Goal: Find specific page/section: Find specific page/section

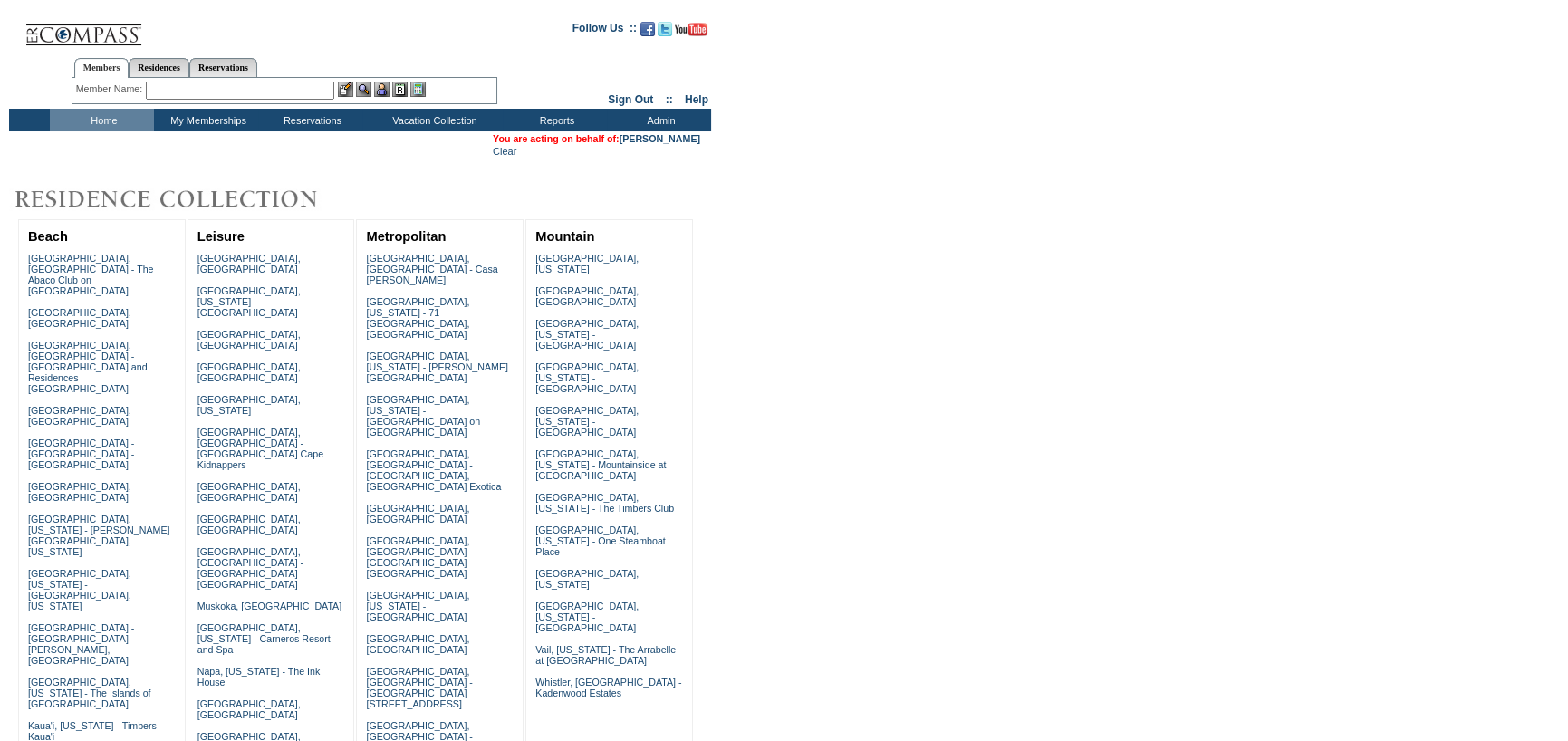
click at [661, 132] on table "You are acting on behalf of: [PERSON_NAME] Clear" at bounding box center [596, 145] width 212 height 27
click at [654, 138] on link "[PERSON_NAME]" at bounding box center [660, 139] width 81 height 11
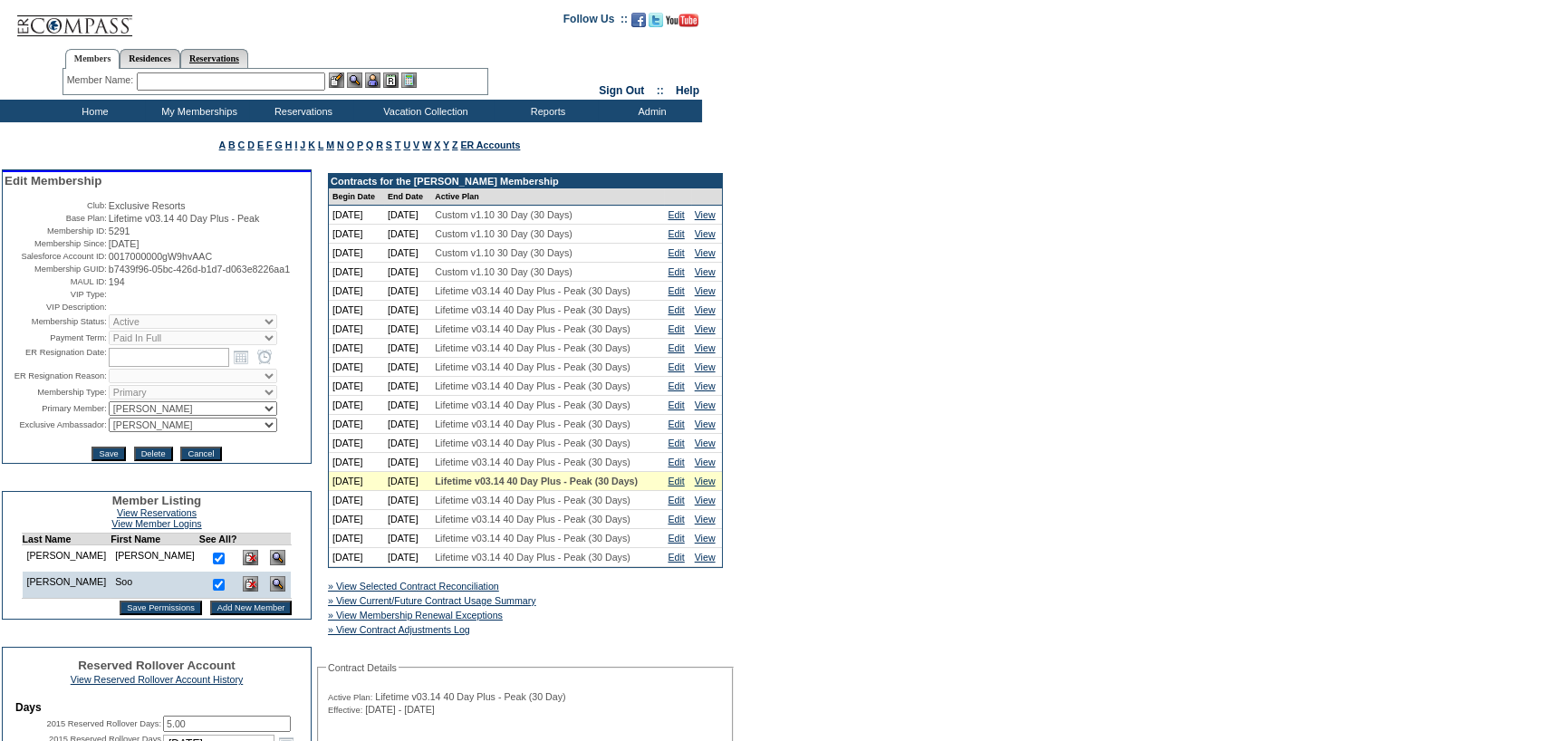
drag, startPoint x: 147, startPoint y: 83, endPoint x: 237, endPoint y: 61, distance: 92.6
click at [147, 83] on input "text" at bounding box center [231, 81] width 188 height 18
type input "[PERSON_NAME],"
drag, startPoint x: 391, startPoint y: 130, endPoint x: 400, endPoint y: 136, distance: 10.8
click at [391, 130] on td "Residence Collection" at bounding box center [429, 134] width 142 height 18
